Goal: Information Seeking & Learning: Find specific page/section

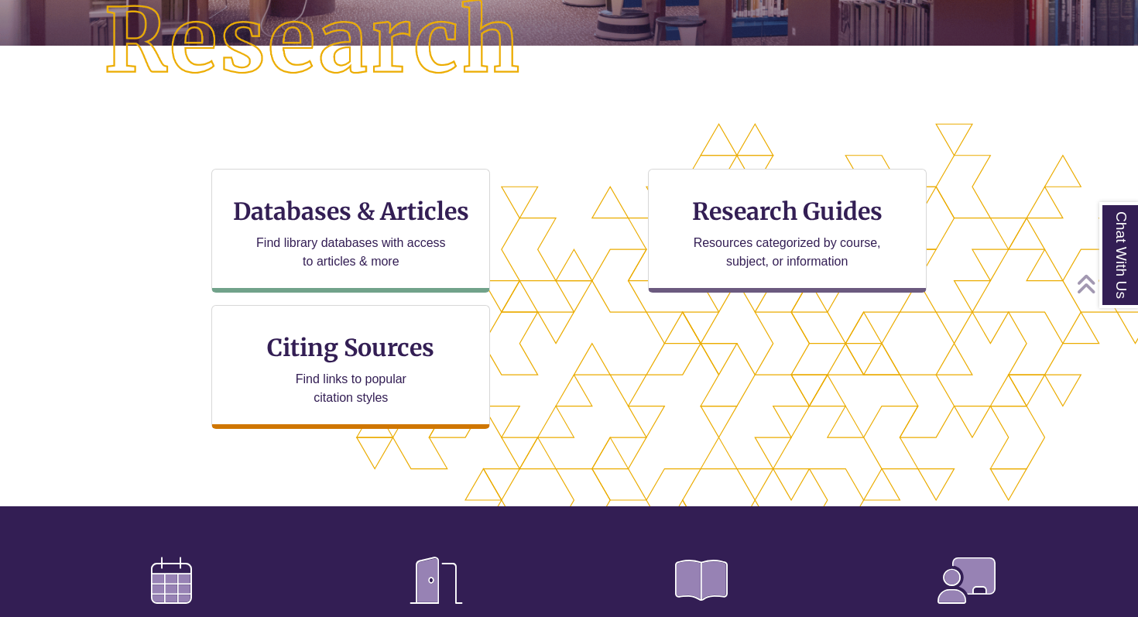
scroll to position [406, 0]
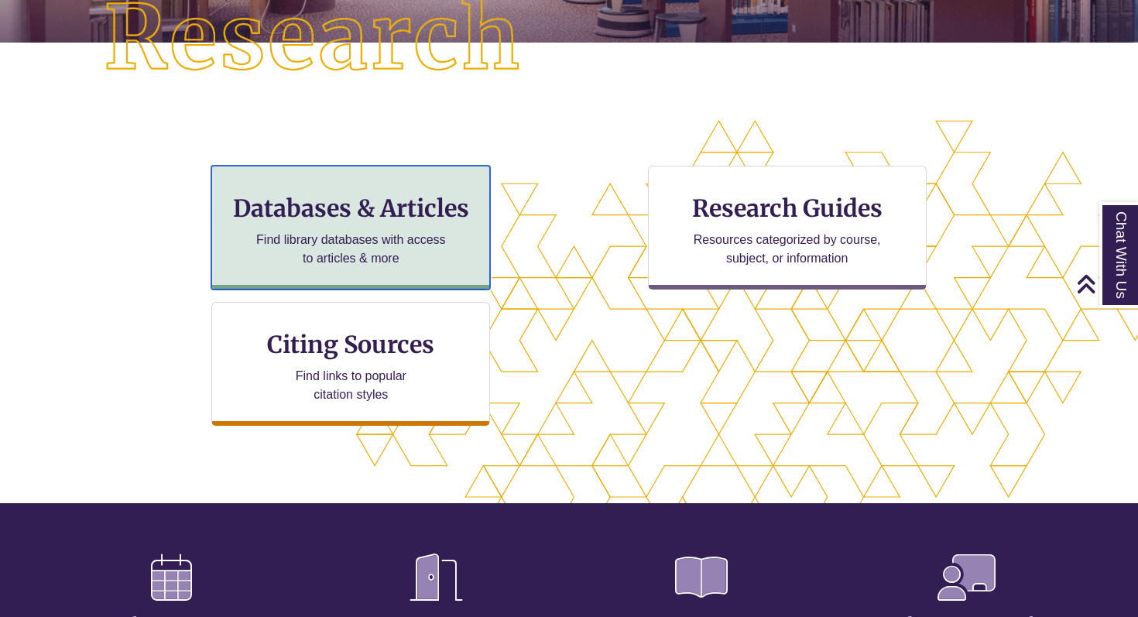
click at [397, 237] on p "Find library databases with access to articles & more" at bounding box center [351, 249] width 202 height 37
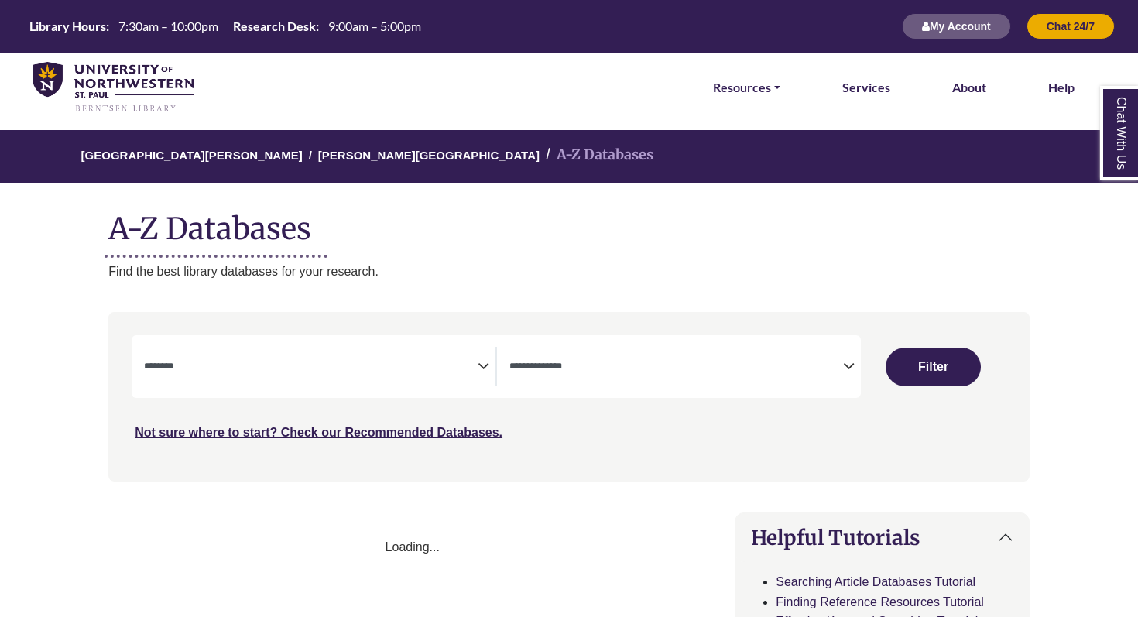
select select "Database Subject Filter"
select select "Database Types Filter"
select select "Database Subject Filter"
select select "Database Types Filter"
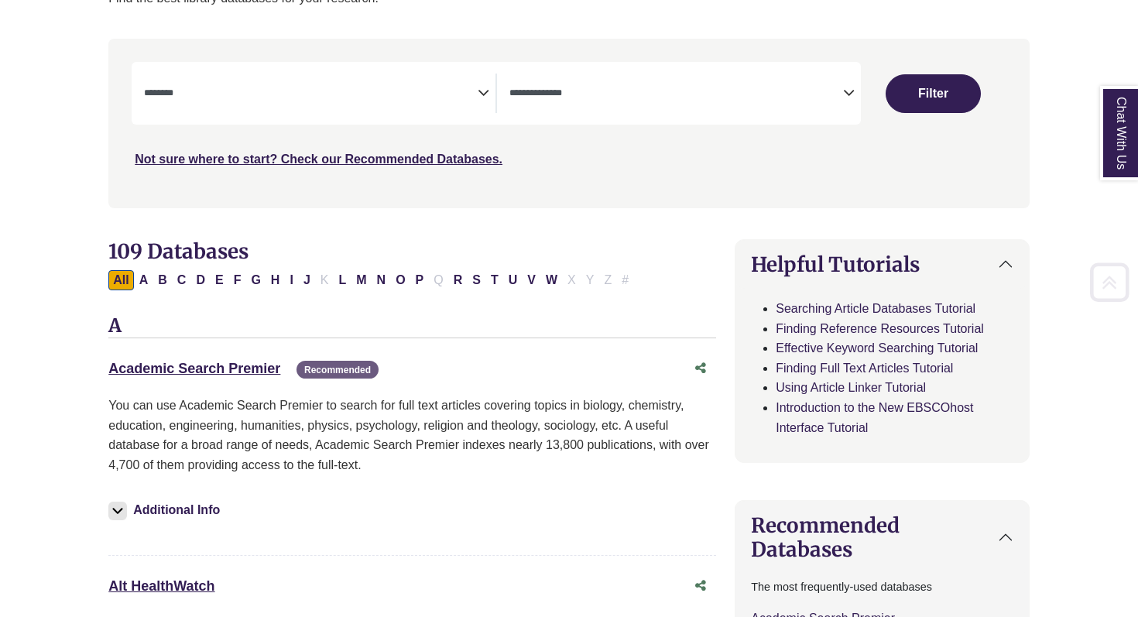
scroll to position [291, 0]
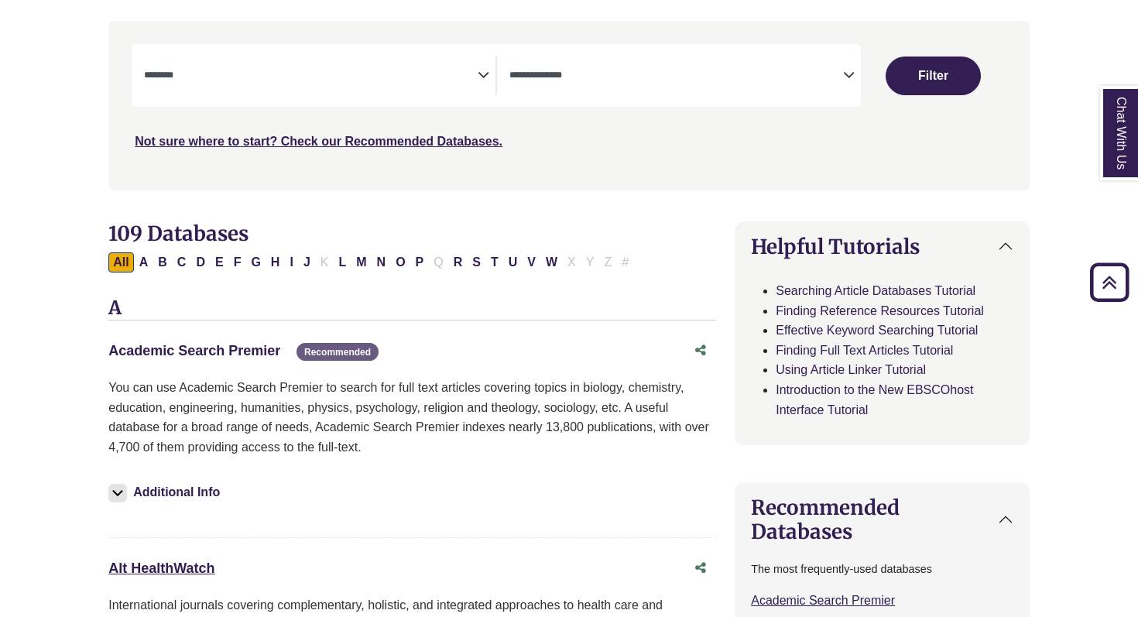
click at [226, 348] on link "Academic Search Premier This link opens in a new window" at bounding box center [194, 350] width 172 height 15
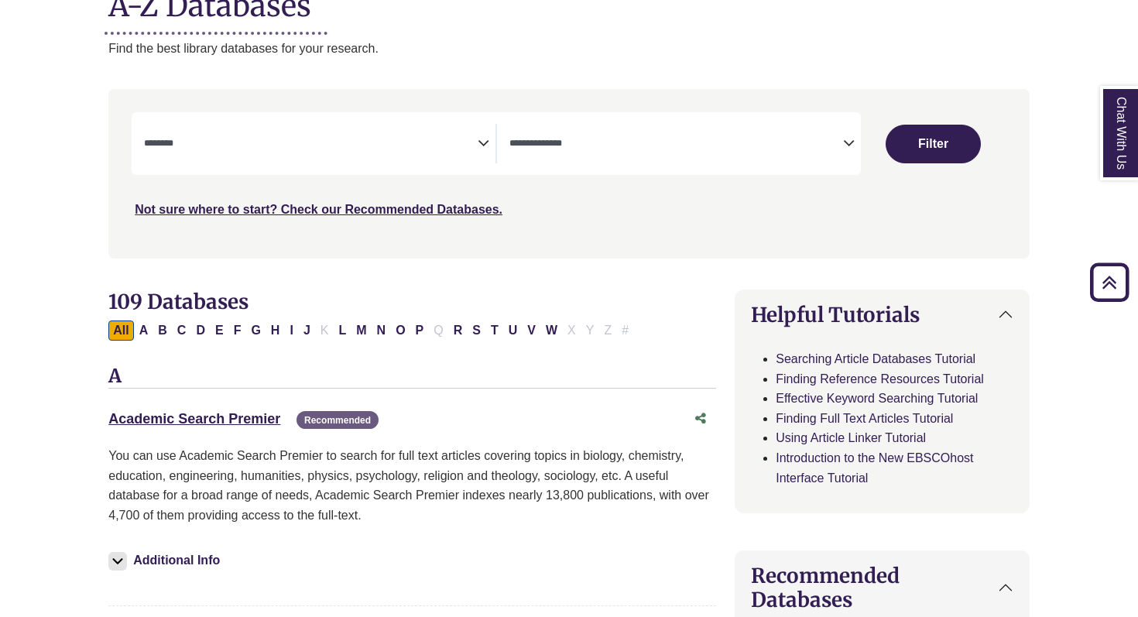
scroll to position [140, 0]
